Goal: Task Accomplishment & Management: Use online tool/utility

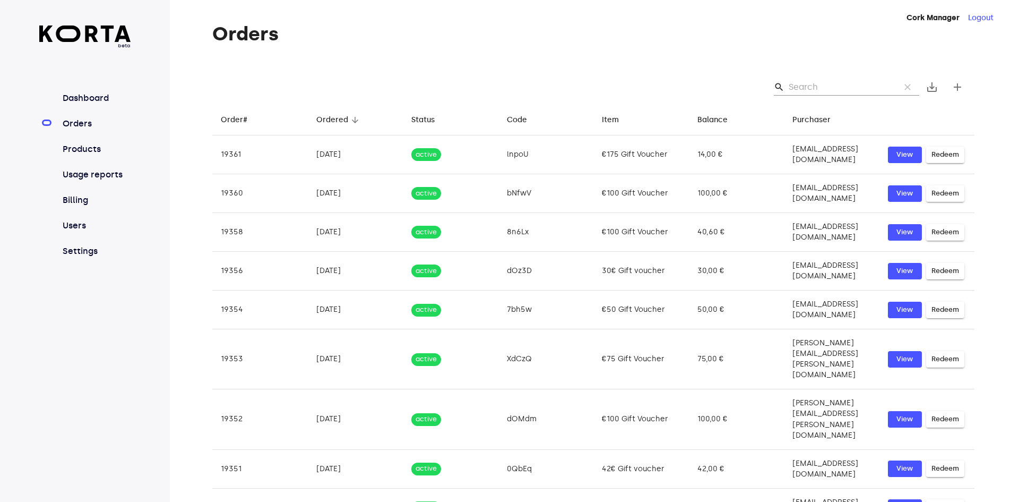
click at [819, 84] on input "Search" at bounding box center [840, 87] width 103 height 17
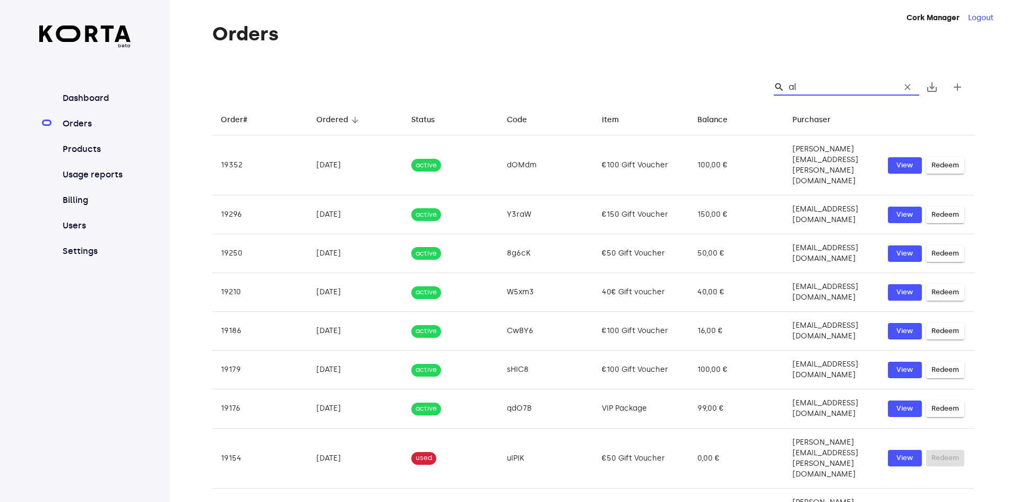
type input "a"
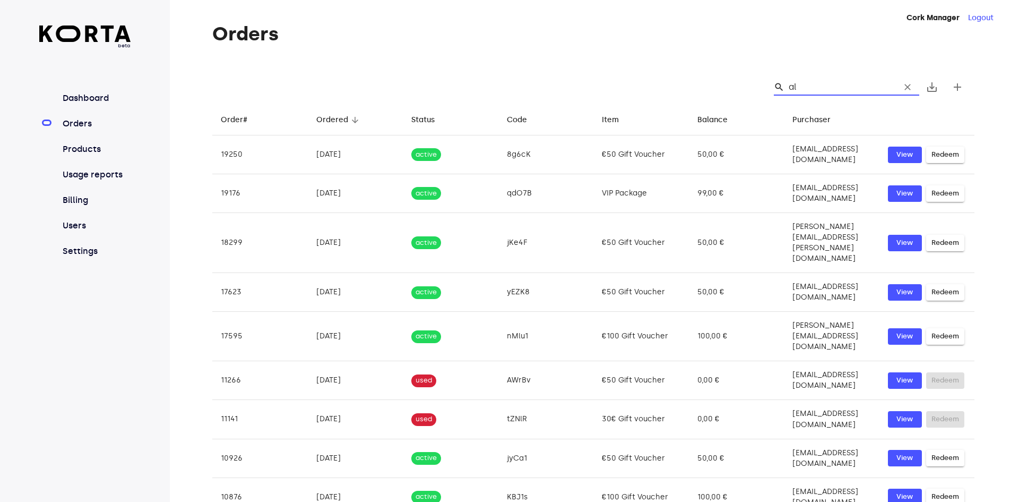
type input "a"
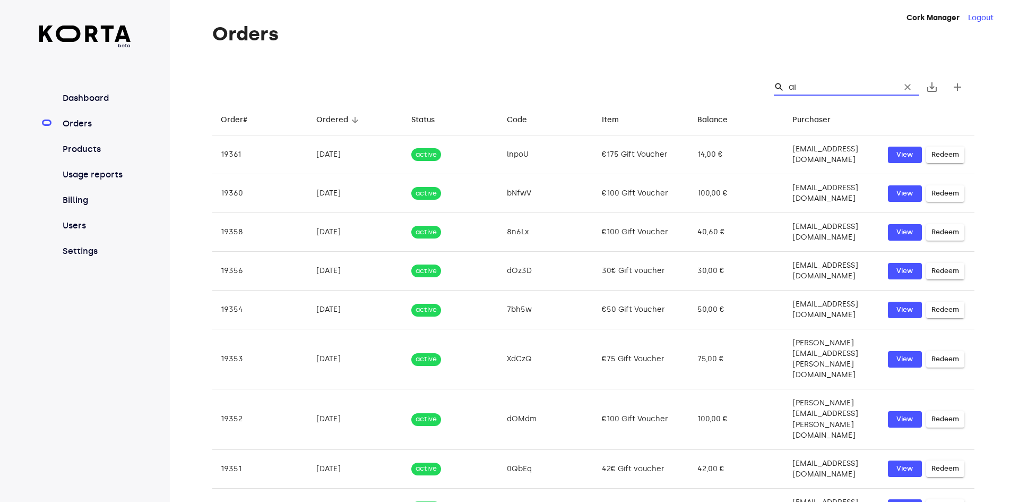
type input "a"
click at [824, 88] on input "Search" at bounding box center [840, 87] width 103 height 17
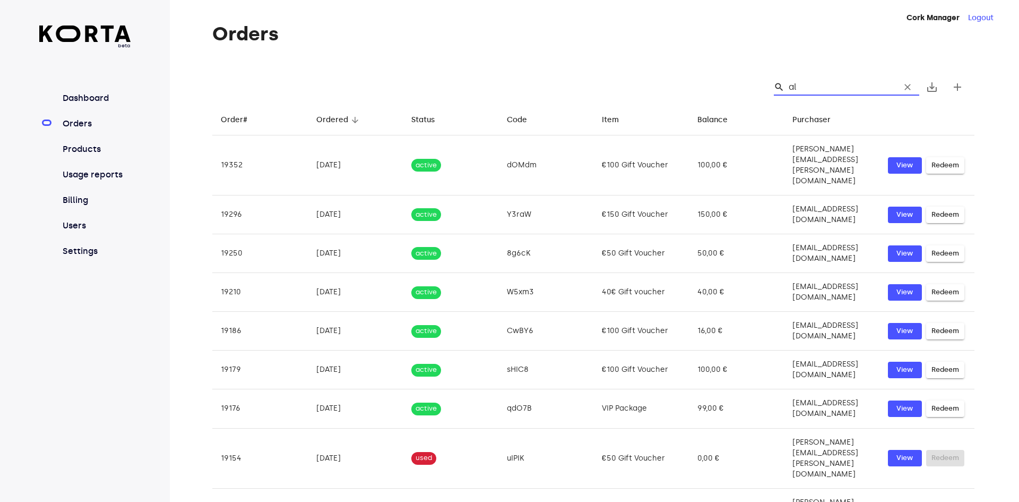
type input "al"
click at [908, 87] on span "clear" at bounding box center [907, 87] width 11 height 11
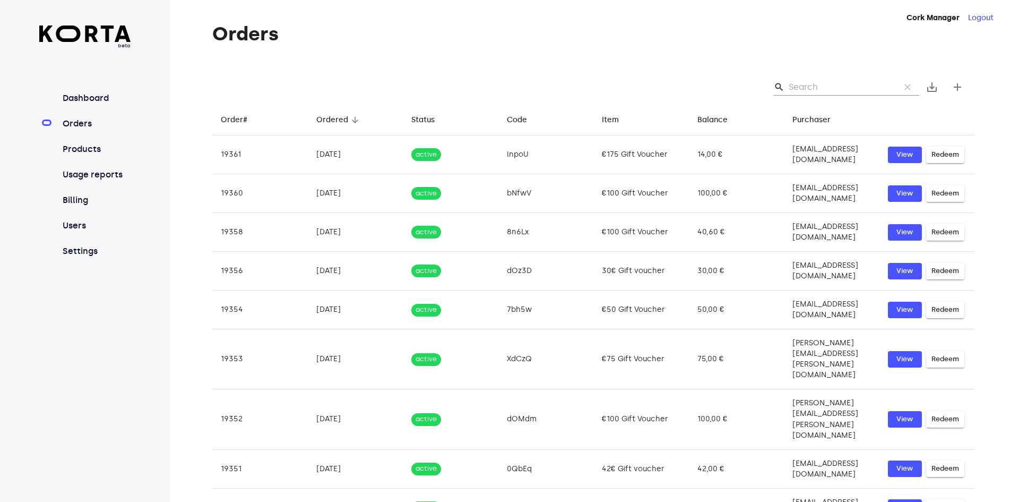
click at [826, 83] on input "Search" at bounding box center [840, 87] width 103 height 17
click at [857, 84] on input "Search" at bounding box center [840, 87] width 103 height 17
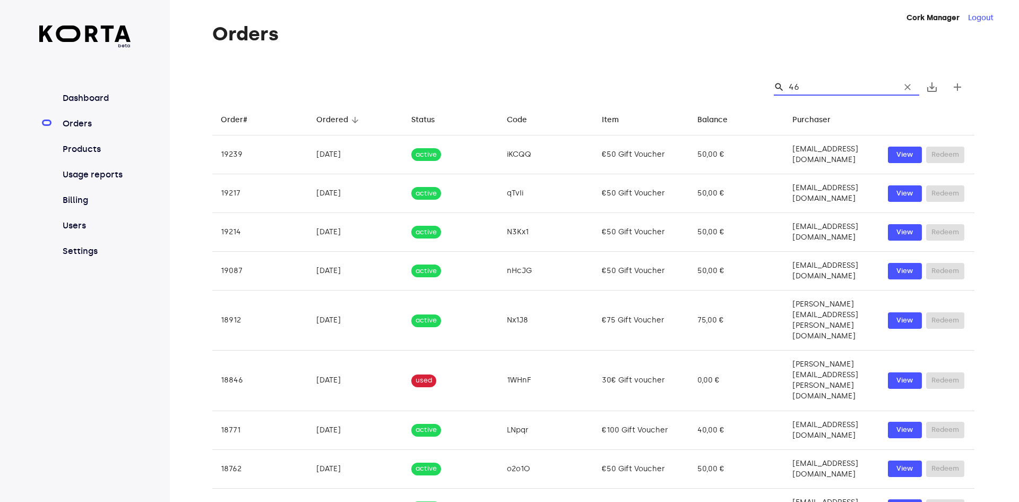
type input "46w"
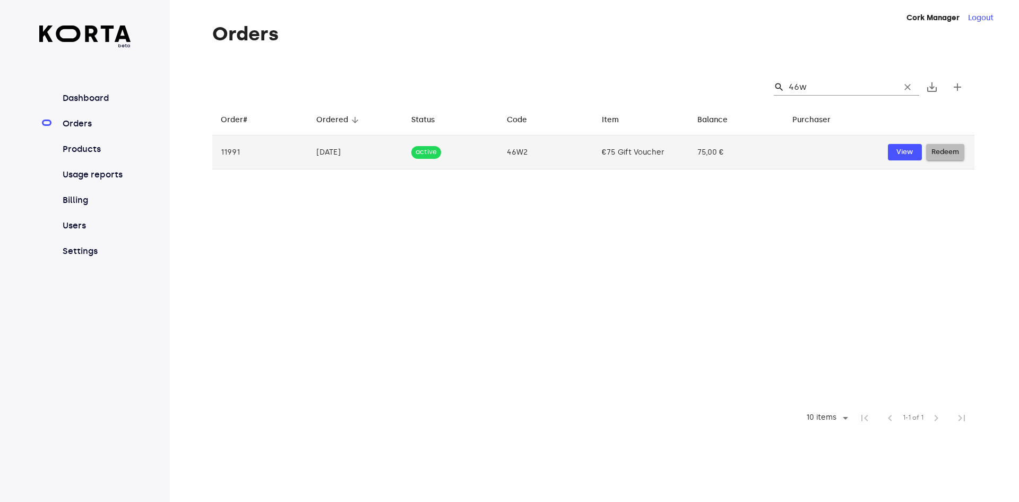
click at [940, 149] on span "Redeem" at bounding box center [945, 152] width 28 height 12
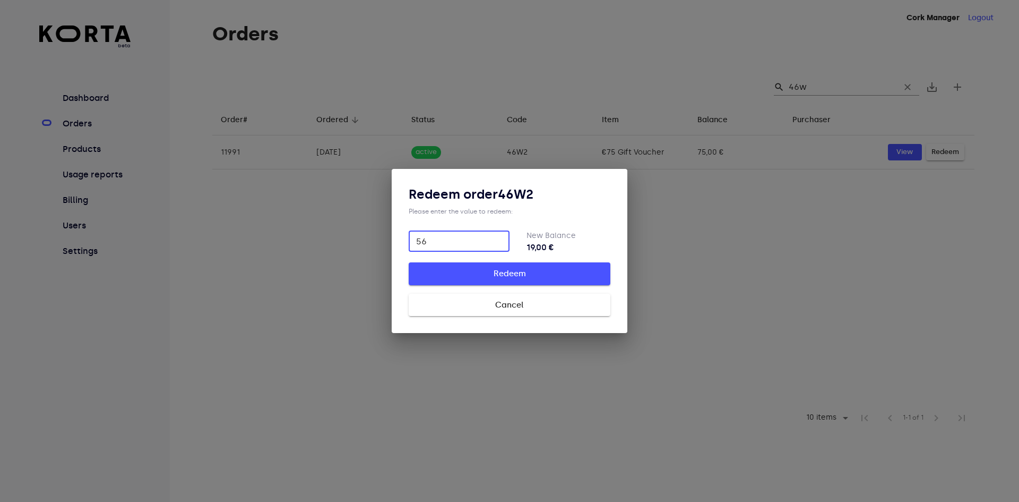
type input "56"
click at [581, 271] on span "Redeem" at bounding box center [510, 273] width 168 height 14
